Goal: Check status: Check status

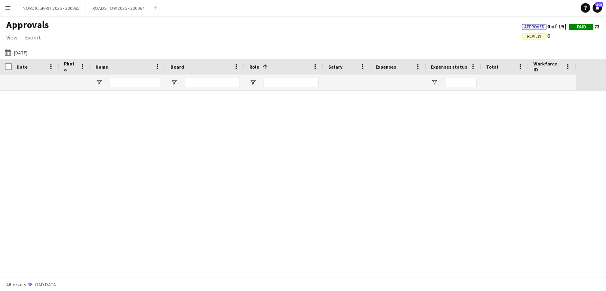
scroll to position [761, 0]
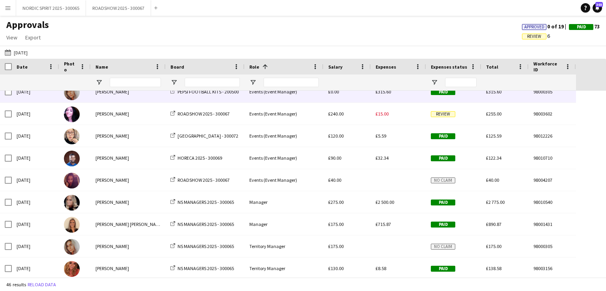
click at [450, 93] on span "Paid" at bounding box center [443, 92] width 24 height 6
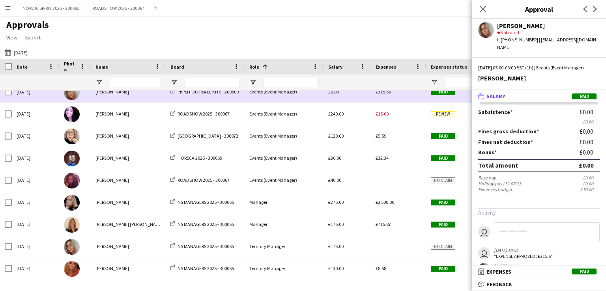
click at [387, 91] on span "£315.60" at bounding box center [383, 92] width 15 height 6
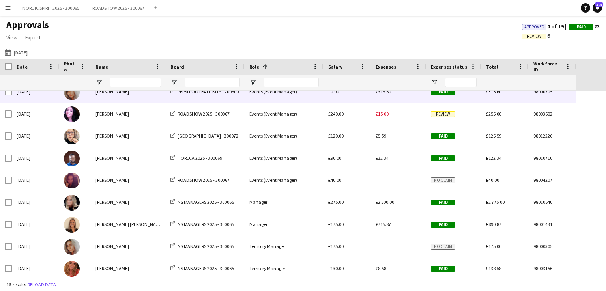
click at [385, 92] on span "£315.60" at bounding box center [383, 92] width 15 height 6
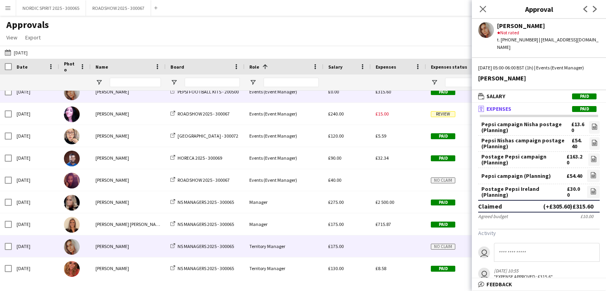
click at [382, 246] on div at bounding box center [398, 247] width 55 height 22
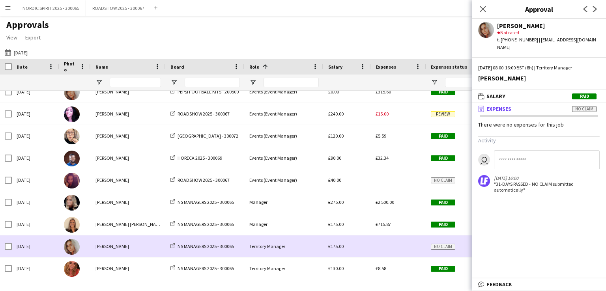
click at [383, 245] on div at bounding box center [398, 247] width 55 height 22
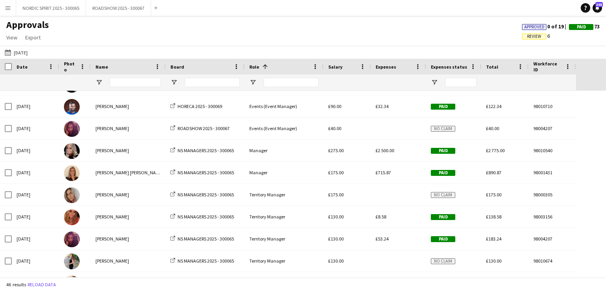
scroll to position [820, 0]
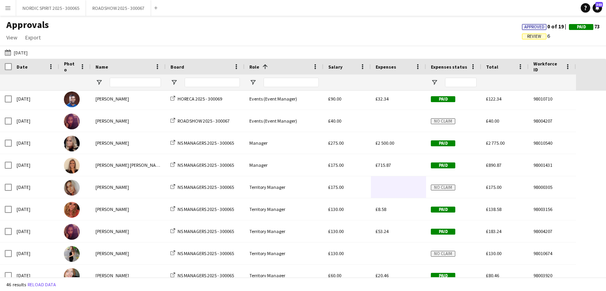
click at [28, 49] on button "[DATE] [DATE]" at bounding box center [16, 52] width 26 height 9
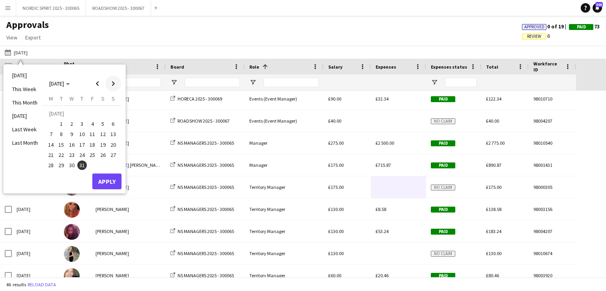
click at [112, 84] on span "Next month" at bounding box center [113, 84] width 16 height 16
click at [92, 112] on span "1" at bounding box center [92, 114] width 9 height 11
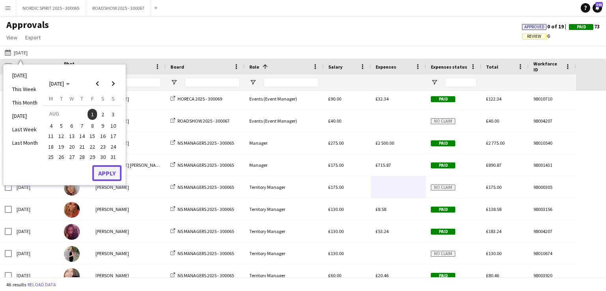
click at [109, 174] on button "Apply" at bounding box center [106, 173] width 29 height 16
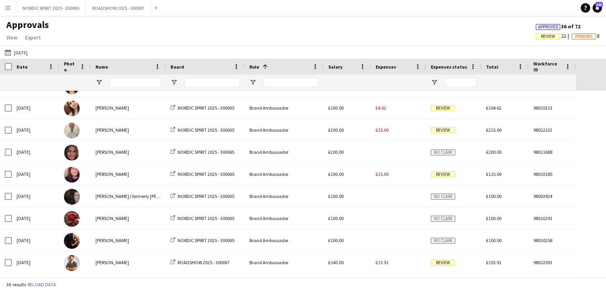
scroll to position [0, 0]
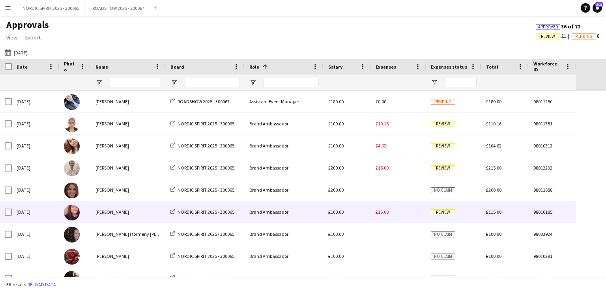
click at [387, 210] on span "£15.00" at bounding box center [382, 212] width 13 height 6
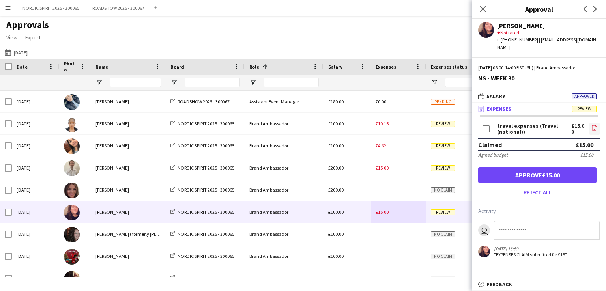
click at [595, 125] on icon "file-image" at bounding box center [594, 128] width 6 height 6
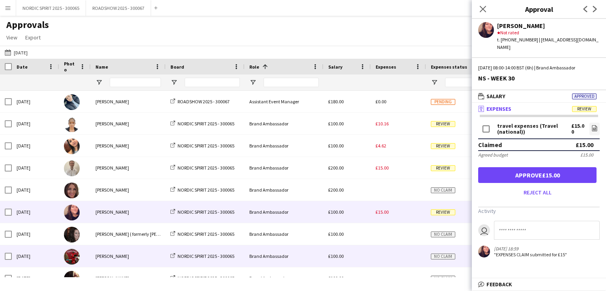
click at [414, 258] on div at bounding box center [398, 256] width 55 height 22
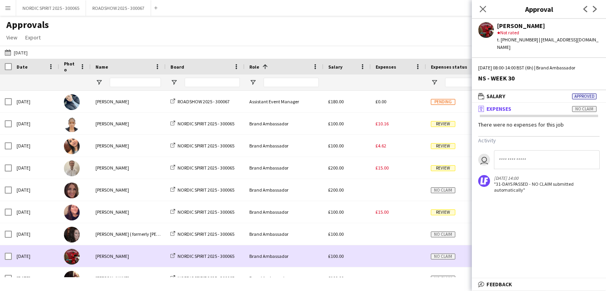
click at [414, 258] on div at bounding box center [398, 256] width 55 height 22
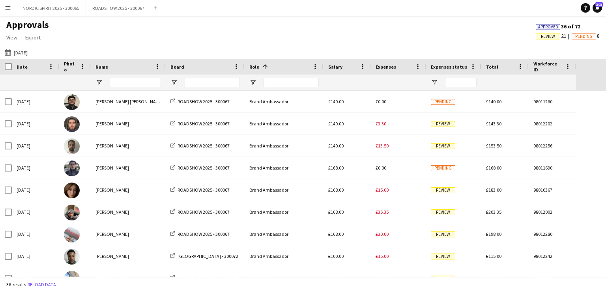
scroll to position [253, 0]
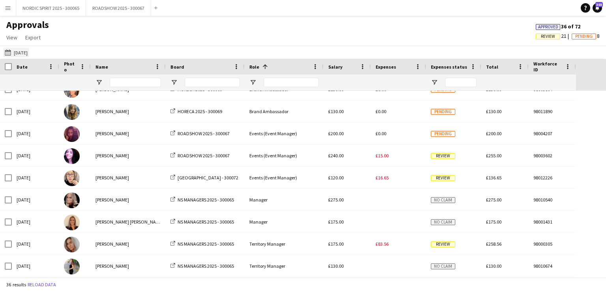
click at [24, 52] on button "[DATE] [DATE]" at bounding box center [16, 52] width 26 height 9
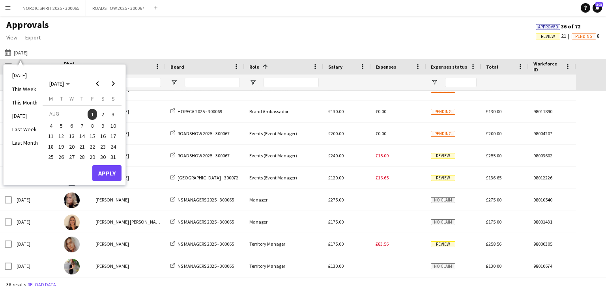
click at [52, 123] on span "4" at bounding box center [50, 125] width 9 height 9
click at [105, 172] on button "Apply" at bounding box center [106, 173] width 29 height 16
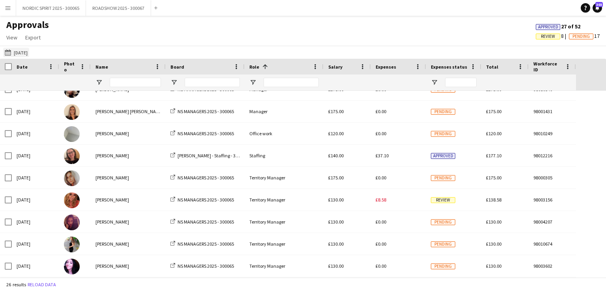
click at [24, 53] on button "[DATE] [DATE]" at bounding box center [16, 52] width 26 height 9
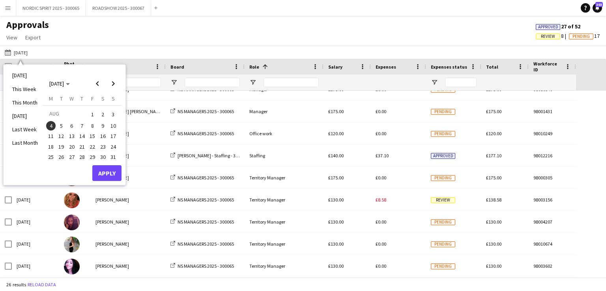
click at [62, 126] on span "5" at bounding box center [61, 125] width 9 height 9
click at [107, 170] on button "Apply" at bounding box center [106, 173] width 29 height 16
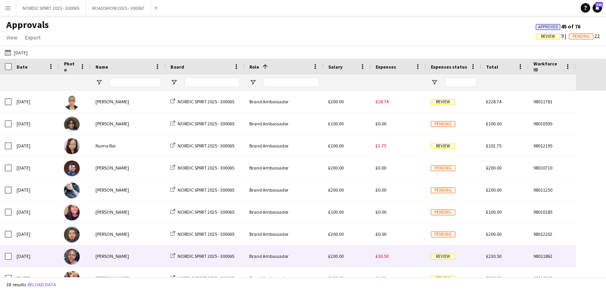
click at [385, 257] on span "£30.50" at bounding box center [382, 256] width 13 height 6
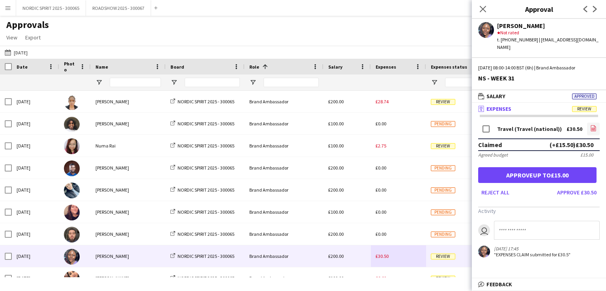
click at [595, 128] on icon at bounding box center [593, 129] width 3 height 2
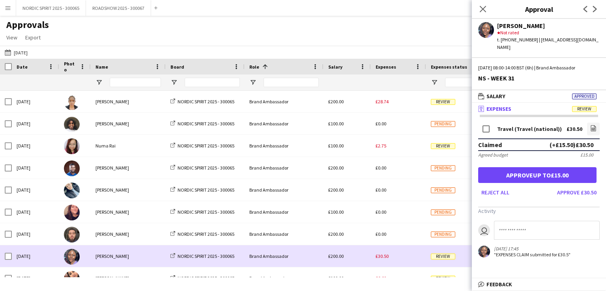
click at [398, 257] on div "£30.50" at bounding box center [398, 256] width 55 height 22
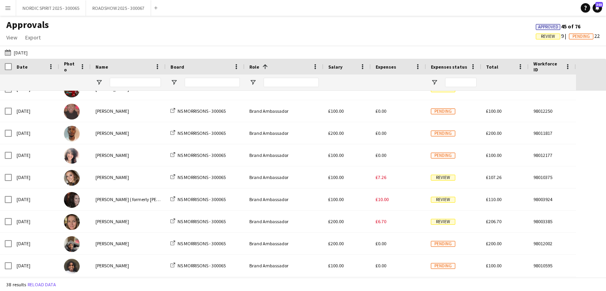
scroll to position [219, 0]
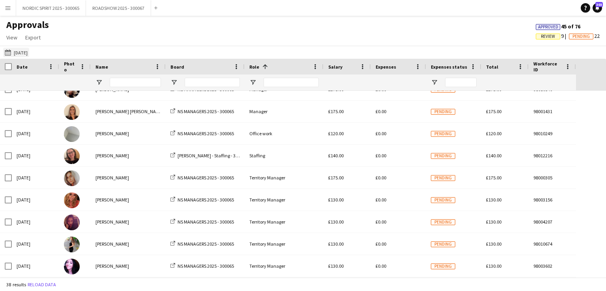
click at [28, 52] on button "[DATE] [DATE]" at bounding box center [16, 52] width 26 height 9
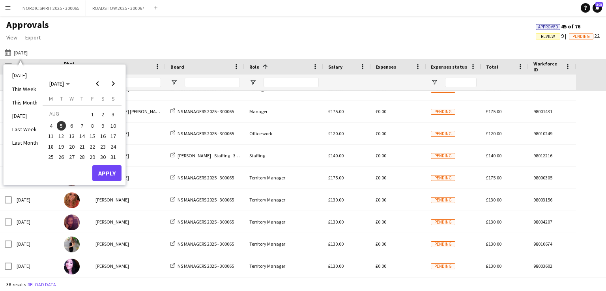
click at [72, 126] on span "6" at bounding box center [71, 125] width 9 height 9
click at [111, 170] on button "Apply" at bounding box center [106, 173] width 29 height 16
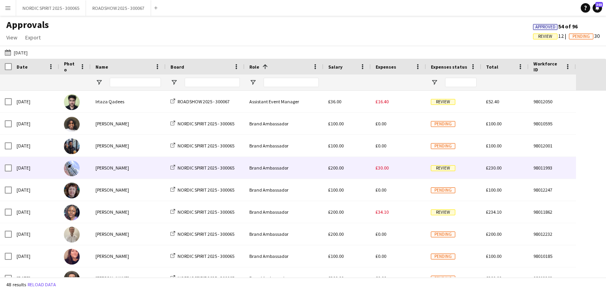
click at [382, 168] on span "£30.00" at bounding box center [382, 168] width 13 height 6
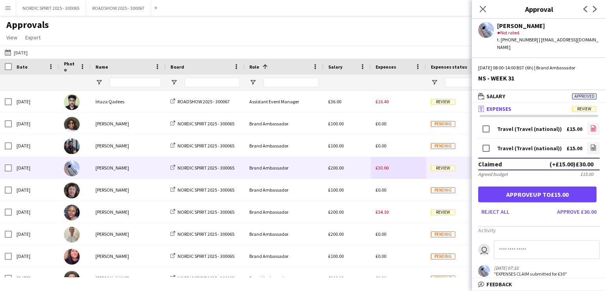
click at [590, 125] on icon "file-image" at bounding box center [593, 128] width 6 height 6
click at [592, 147] on icon at bounding box center [593, 148] width 3 height 2
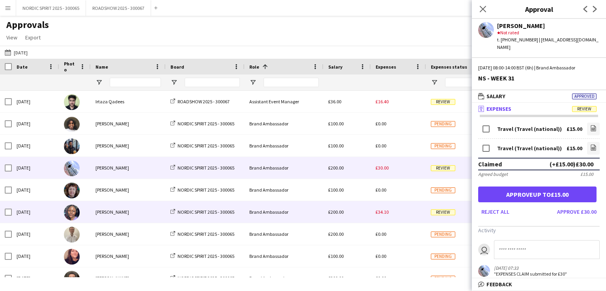
click at [385, 215] on div "£34.10" at bounding box center [398, 212] width 55 height 22
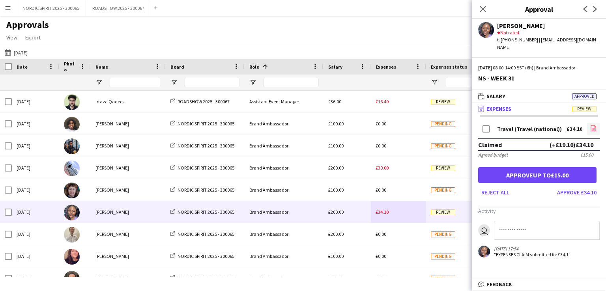
click at [593, 125] on icon "file-image" at bounding box center [593, 128] width 6 height 6
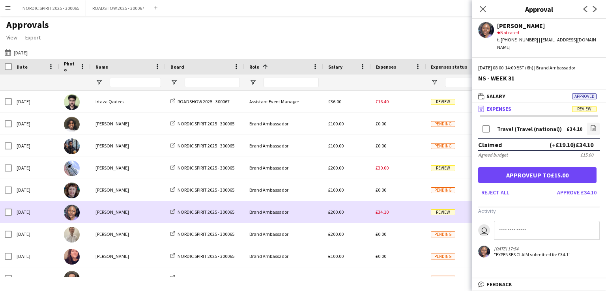
click at [411, 212] on div "£34.10" at bounding box center [398, 212] width 55 height 22
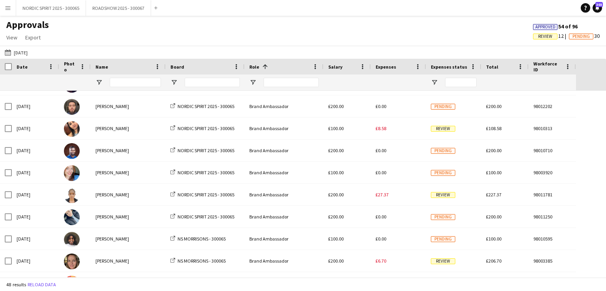
scroll to position [180, 0]
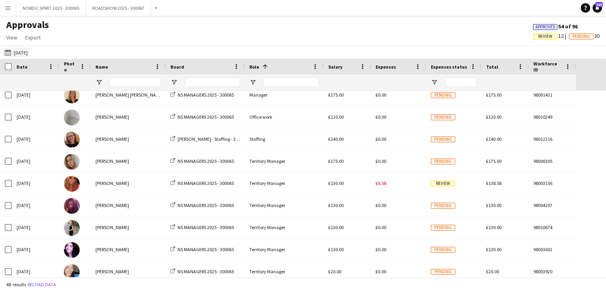
click at [27, 52] on button "[DATE] [DATE]" at bounding box center [16, 52] width 26 height 9
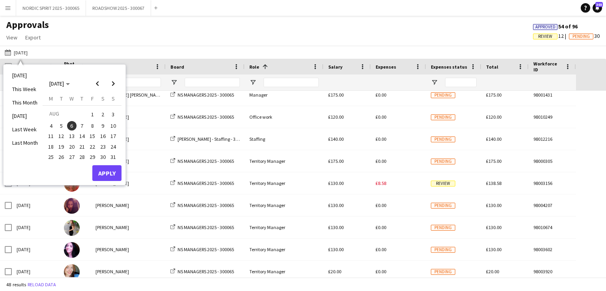
click at [81, 124] on span "7" at bounding box center [81, 125] width 9 height 9
click at [101, 171] on button "Apply" at bounding box center [106, 173] width 29 height 16
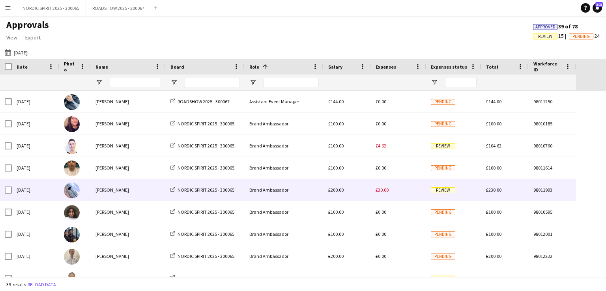
click at [380, 192] on span "£30.00" at bounding box center [382, 190] width 13 height 6
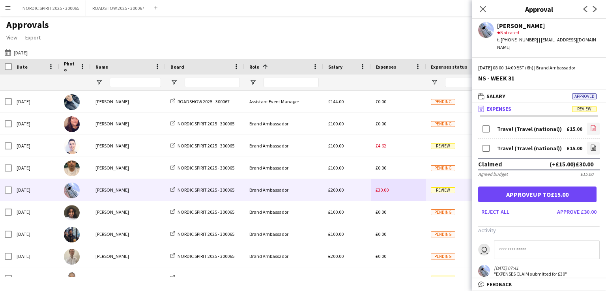
click at [590, 125] on icon "file-image" at bounding box center [593, 128] width 6 height 6
click at [590, 144] on icon "file-image" at bounding box center [593, 147] width 6 height 6
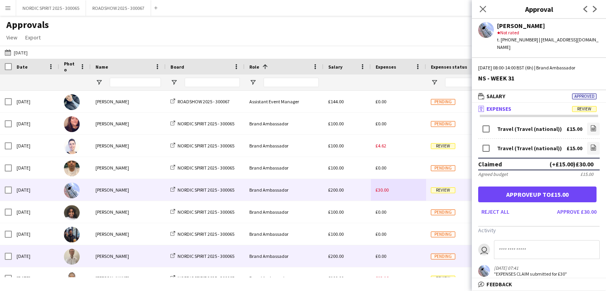
click at [411, 260] on div "£0.00" at bounding box center [398, 256] width 55 height 22
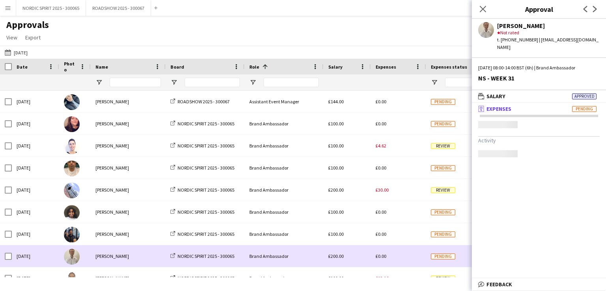
click at [411, 260] on div "£0.00" at bounding box center [398, 256] width 55 height 22
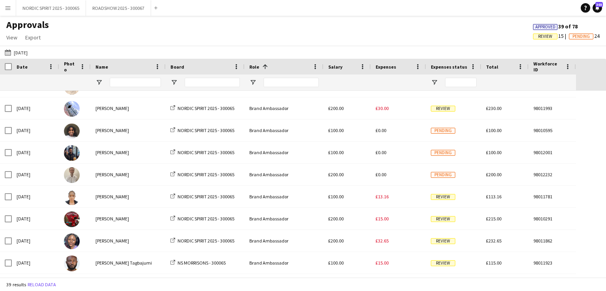
scroll to position [115, 0]
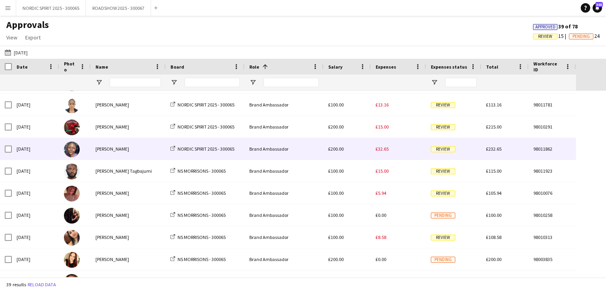
click at [382, 151] on span "£32.65" at bounding box center [382, 149] width 13 height 6
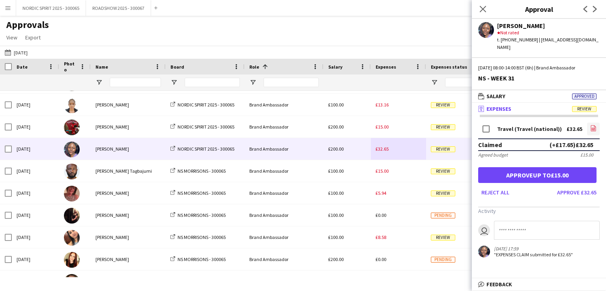
click at [595, 128] on icon at bounding box center [593, 129] width 3 height 2
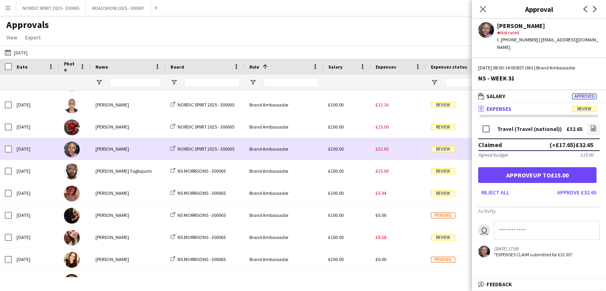
click at [407, 150] on div "£32.65" at bounding box center [398, 149] width 55 height 22
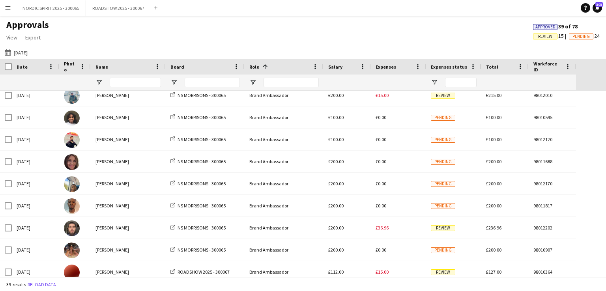
scroll to position [399, 0]
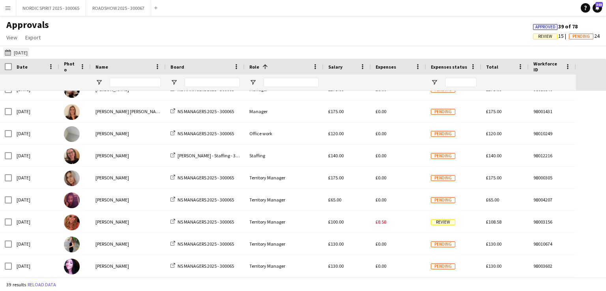
click at [23, 52] on button "[DATE] [DATE]" at bounding box center [16, 52] width 26 height 9
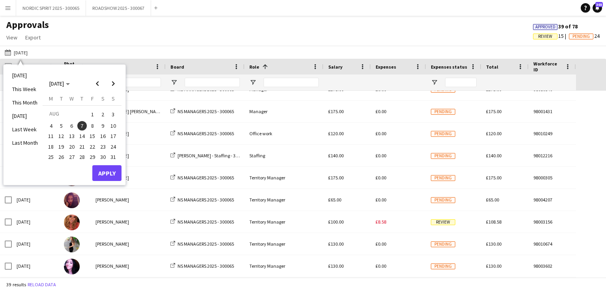
click at [94, 126] on span "8" at bounding box center [92, 125] width 9 height 9
click at [104, 170] on button "Apply" at bounding box center [106, 173] width 29 height 16
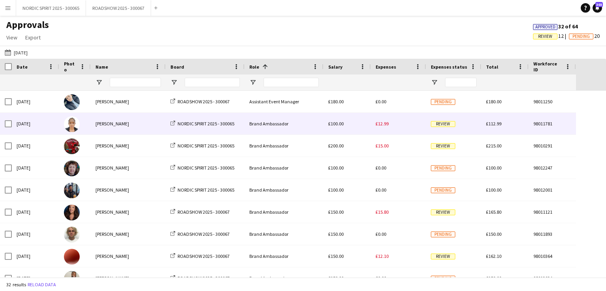
click at [383, 125] on span "£12.99" at bounding box center [382, 124] width 13 height 6
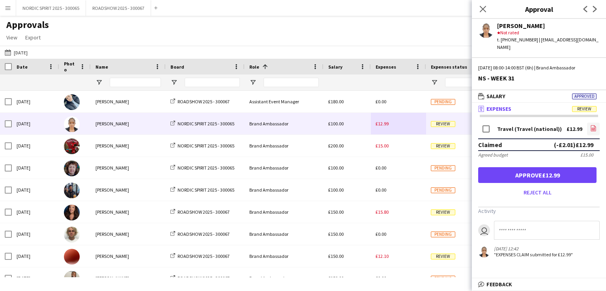
click at [596, 125] on icon "file-image" at bounding box center [593, 128] width 6 height 6
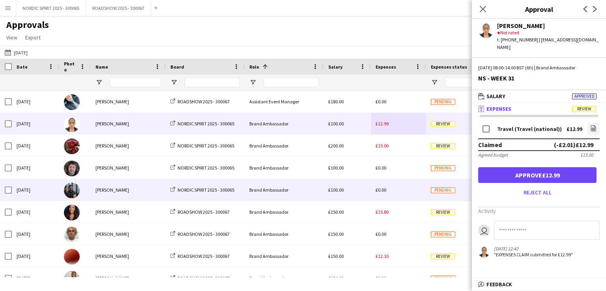
click at [395, 190] on div "£0.00" at bounding box center [398, 190] width 55 height 22
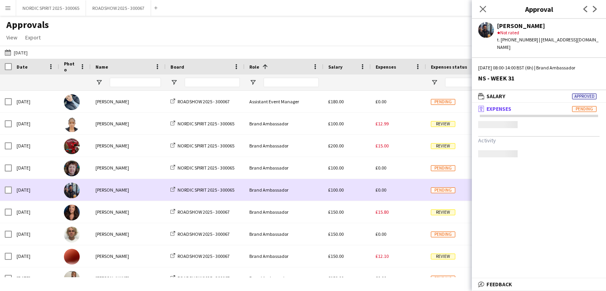
click at [395, 190] on div "£0.00" at bounding box center [398, 190] width 55 height 22
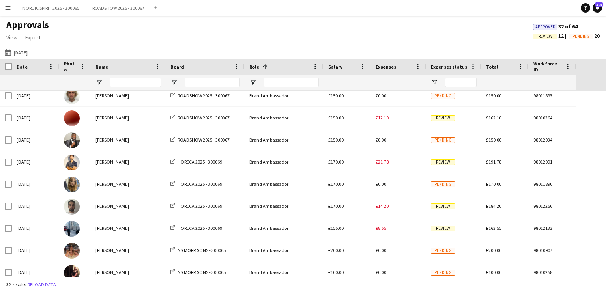
scroll to position [151, 0]
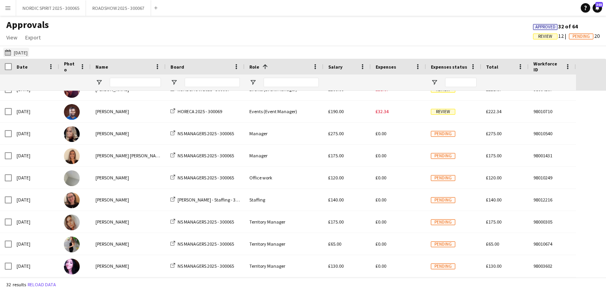
click at [28, 51] on button "[DATE] [DATE]" at bounding box center [16, 52] width 26 height 9
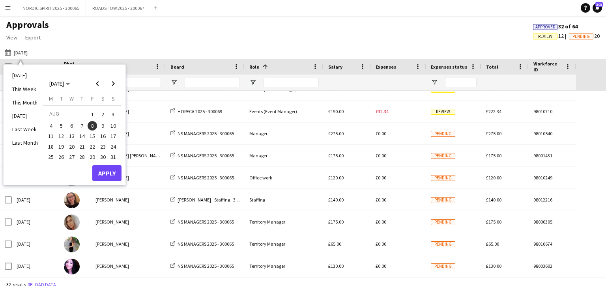
drag, startPoint x: 101, startPoint y: 123, endPoint x: 106, endPoint y: 147, distance: 24.2
click at [101, 123] on span "9" at bounding box center [102, 125] width 9 height 9
click at [113, 168] on button "Apply" at bounding box center [106, 173] width 29 height 16
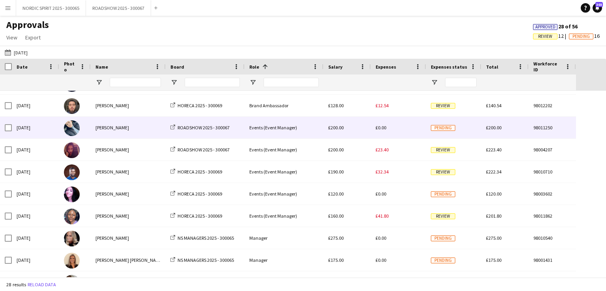
scroll to position [416, 0]
